Goal: Information Seeking & Learning: Learn about a topic

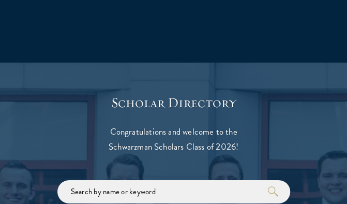
scroll to position [1100, 0]
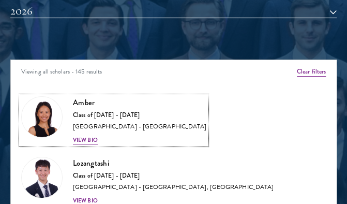
click at [85, 139] on div "View Bio" at bounding box center [85, 140] width 25 height 8
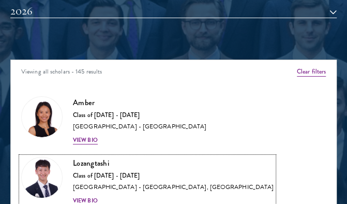
scroll to position [1197, 0]
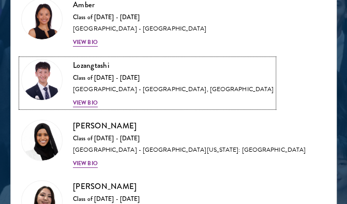
click at [85, 102] on div "View Bio" at bounding box center [85, 103] width 25 height 8
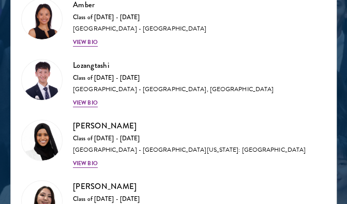
scroll to position [1195, 0]
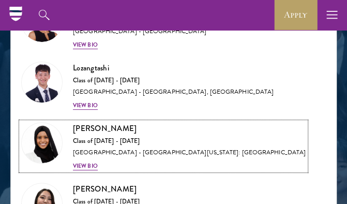
click at [85, 165] on div "View Bio" at bounding box center [85, 166] width 25 height 8
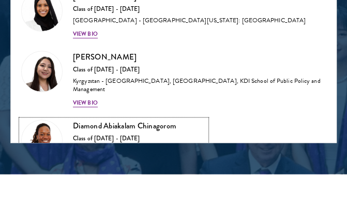
scroll to position [25, 0]
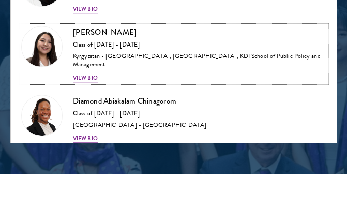
click at [85, 76] on div "View Bio" at bounding box center [85, 78] width 25 height 8
